Goal: Task Accomplishment & Management: Manage account settings

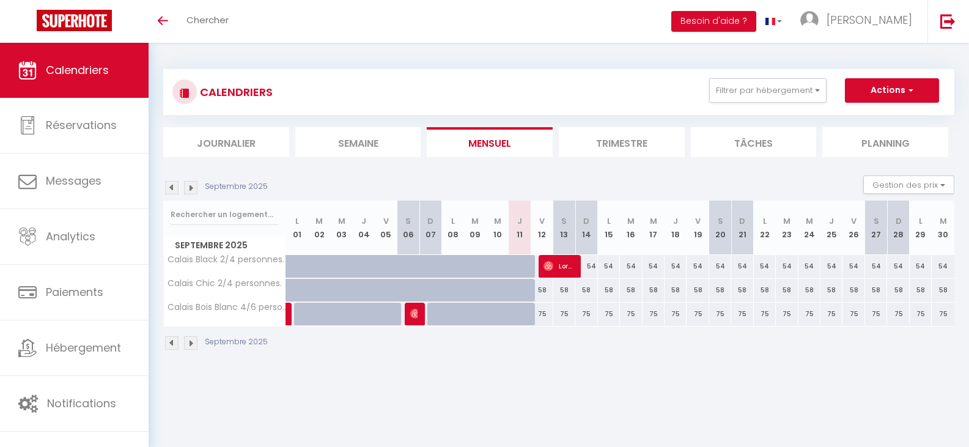
click at [630, 263] on div "54" at bounding box center [631, 266] width 22 height 23
type input "54"
type input "[DATE]"
type input "Mer 17 Septembre 2025"
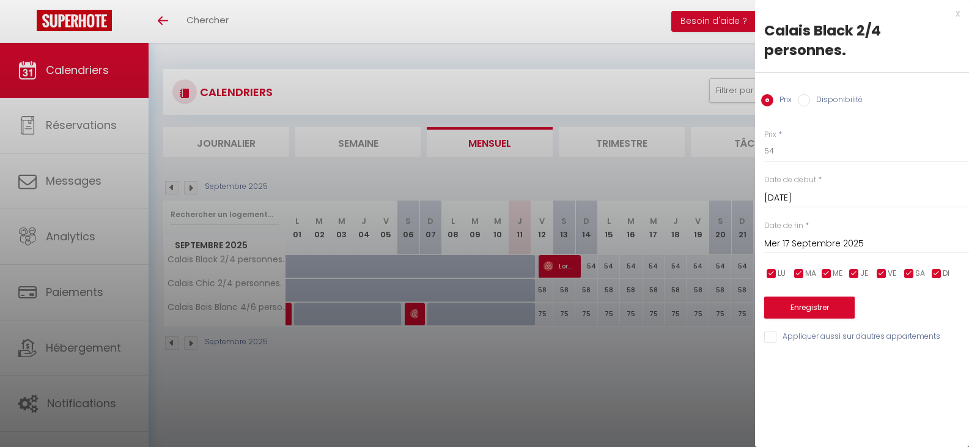
click at [613, 262] on div at bounding box center [484, 223] width 969 height 447
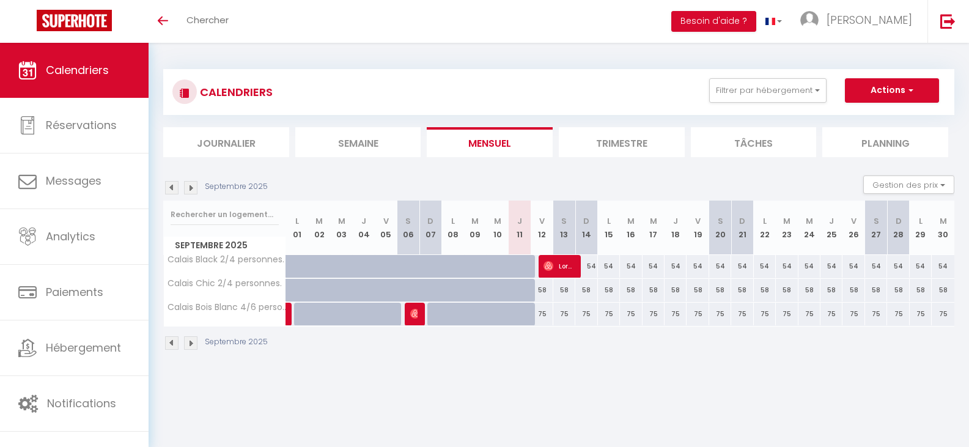
click at [608, 267] on div "54" at bounding box center [609, 266] width 22 height 23
type input "54"
type input "Lun 15 Septembre 2025"
type input "[DATE]"
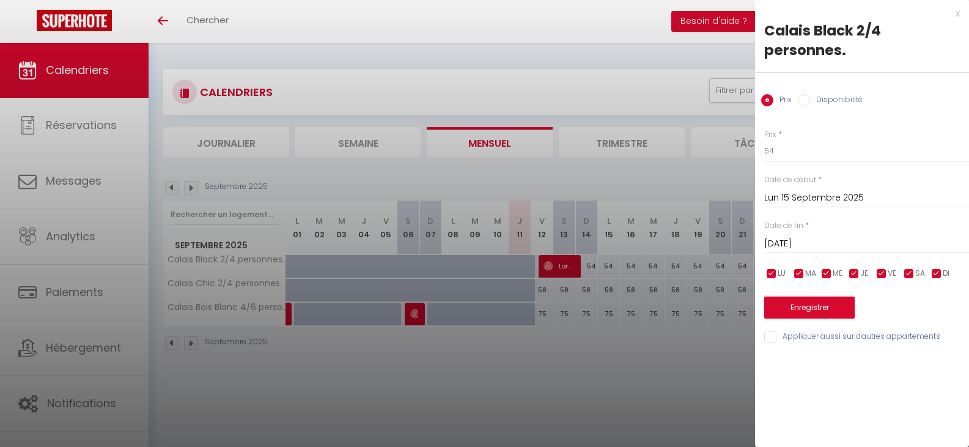
click at [808, 99] on input "Disponibilité" at bounding box center [804, 100] width 12 height 12
radio input "true"
radio input "false"
click at [807, 306] on button "Enregistrer" at bounding box center [809, 309] width 90 height 22
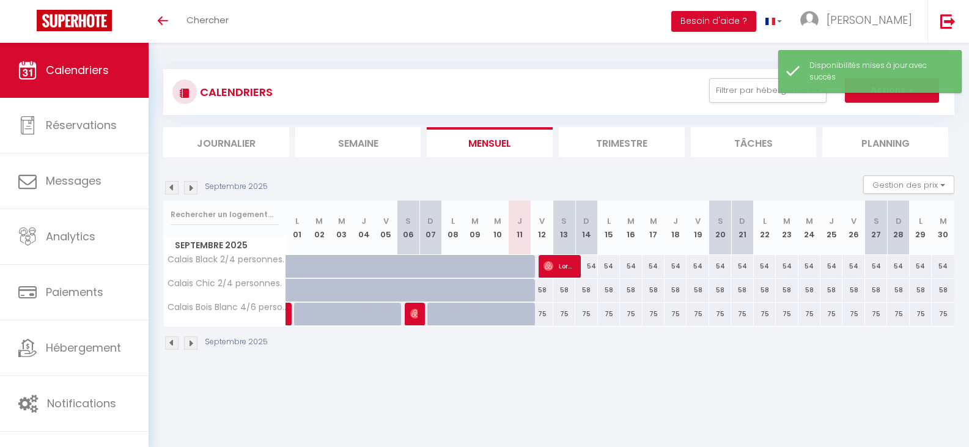
click at [610, 289] on div "58" at bounding box center [609, 290] width 22 height 23
select select "1"
type input "Lun 15 Septembre 2025"
type input "[DATE]"
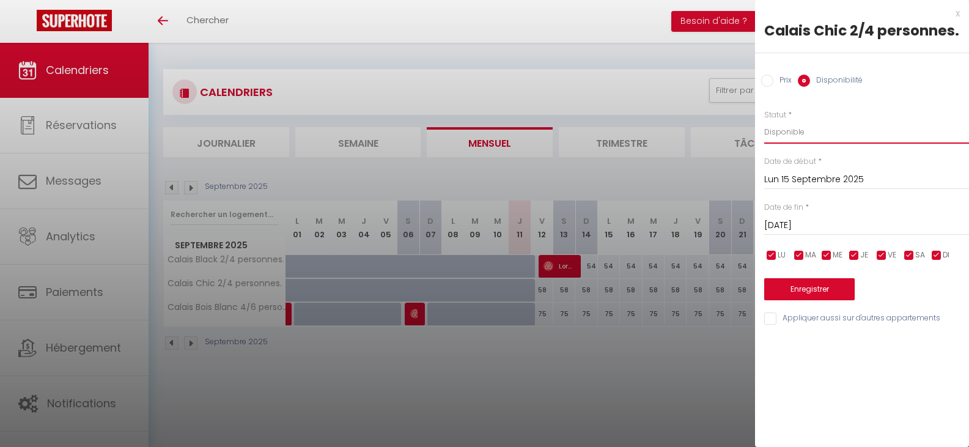
click at [781, 130] on select "Disponible Indisponible" at bounding box center [866, 131] width 205 height 23
select select "0"
click at [764, 120] on select "Disponible Indisponible" at bounding box center [866, 131] width 205 height 23
click at [805, 289] on button "Enregistrer" at bounding box center [809, 289] width 90 height 22
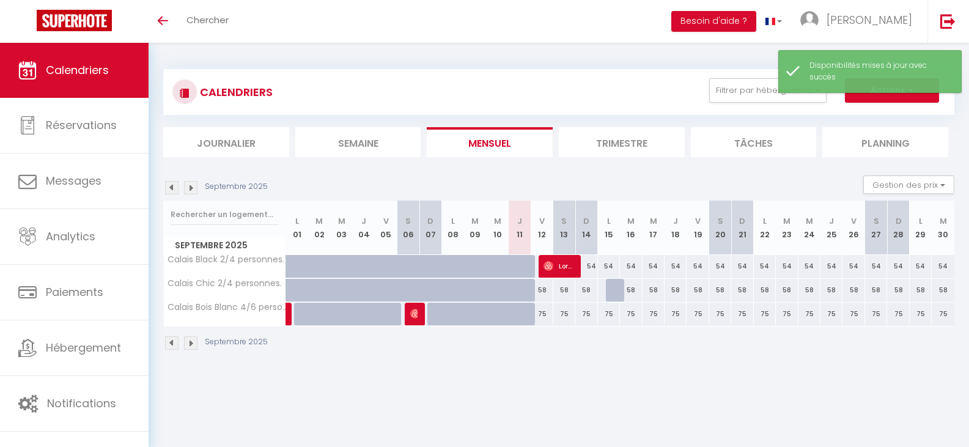
click at [611, 269] on div "54" at bounding box center [609, 266] width 22 height 23
select select "1"
type input "Lun 15 Septembre 2025"
type input "[DATE]"
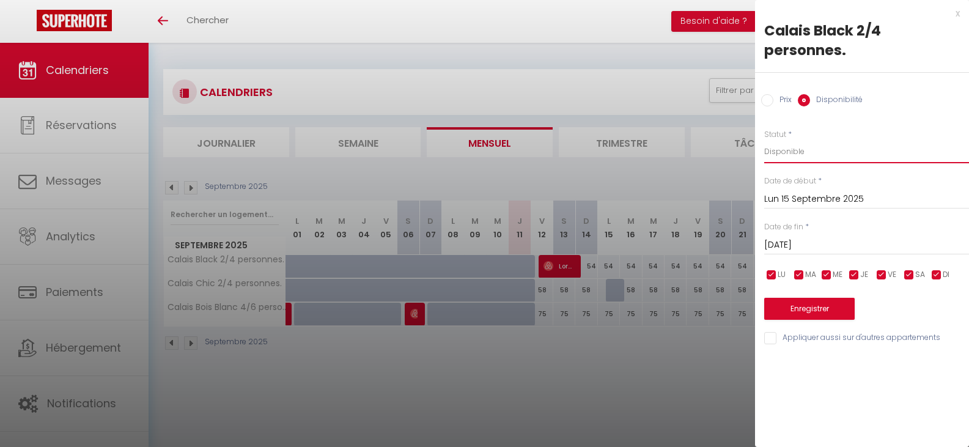
click at [797, 153] on select "Disponible Indisponible" at bounding box center [866, 151] width 205 height 23
select select "0"
click at [764, 140] on select "Disponible Indisponible" at bounding box center [866, 151] width 205 height 23
click at [808, 308] on button "Enregistrer" at bounding box center [809, 309] width 90 height 22
